Goal: Transaction & Acquisition: Purchase product/service

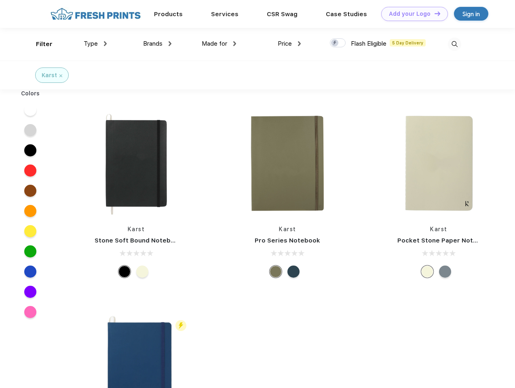
click at [411, 14] on link "Add your Logo Design Tool" at bounding box center [414, 14] width 67 height 14
click at [0, 0] on div "Design Tool" at bounding box center [0, 0] width 0 height 0
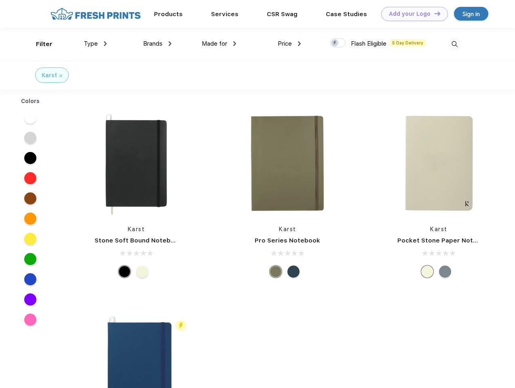
click at [434, 13] on link "Add your Logo Design Tool" at bounding box center [414, 14] width 67 height 14
click at [39, 44] on div "Filter" at bounding box center [44, 44] width 17 height 9
click at [95, 44] on span "Type" at bounding box center [91, 43] width 14 height 7
click at [157, 44] on span "Brands" at bounding box center [152, 43] width 19 height 7
click at [219, 44] on span "Made for" at bounding box center [214, 43] width 25 height 7
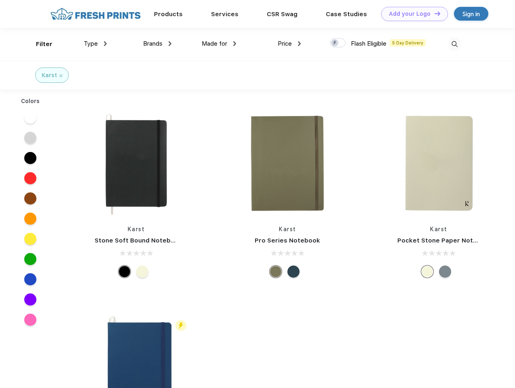
click at [289, 44] on span "Price" at bounding box center [285, 43] width 14 height 7
click at [338, 43] on div at bounding box center [338, 42] width 16 height 9
click at [335, 43] on input "checkbox" at bounding box center [332, 40] width 5 height 5
click at [454, 44] on img at bounding box center [454, 44] width 13 height 13
